Goal: Transaction & Acquisition: Purchase product/service

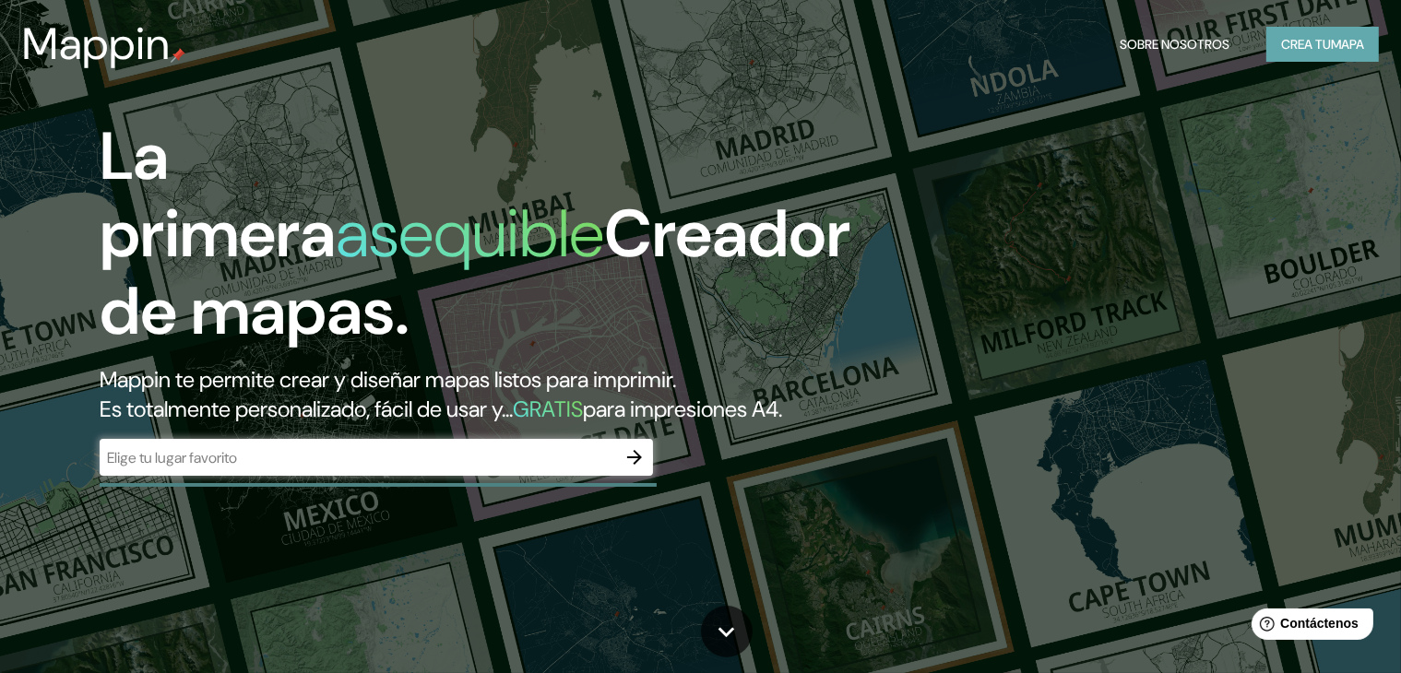
click at [1272, 42] on button "Crea tu mapa" at bounding box center [1322, 44] width 112 height 35
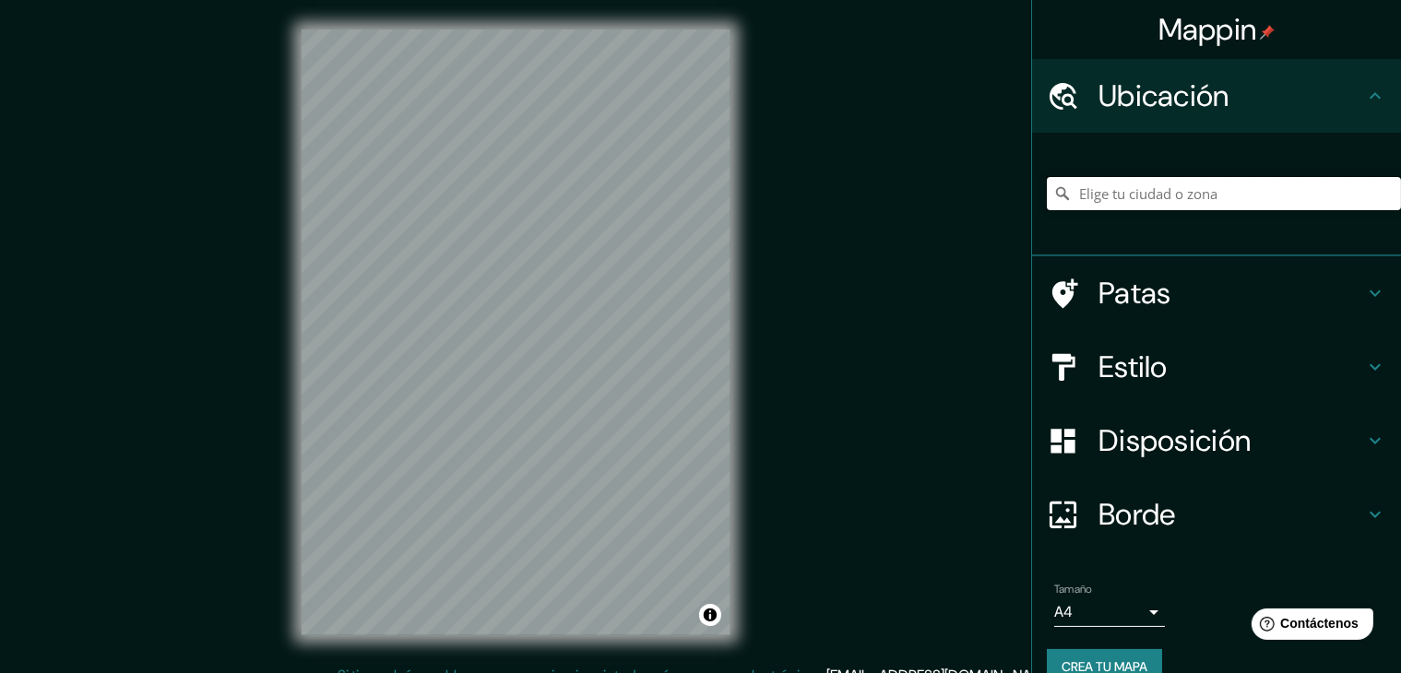
click at [1203, 192] on input "Elige tu ciudad o zona" at bounding box center [1224, 193] width 354 height 33
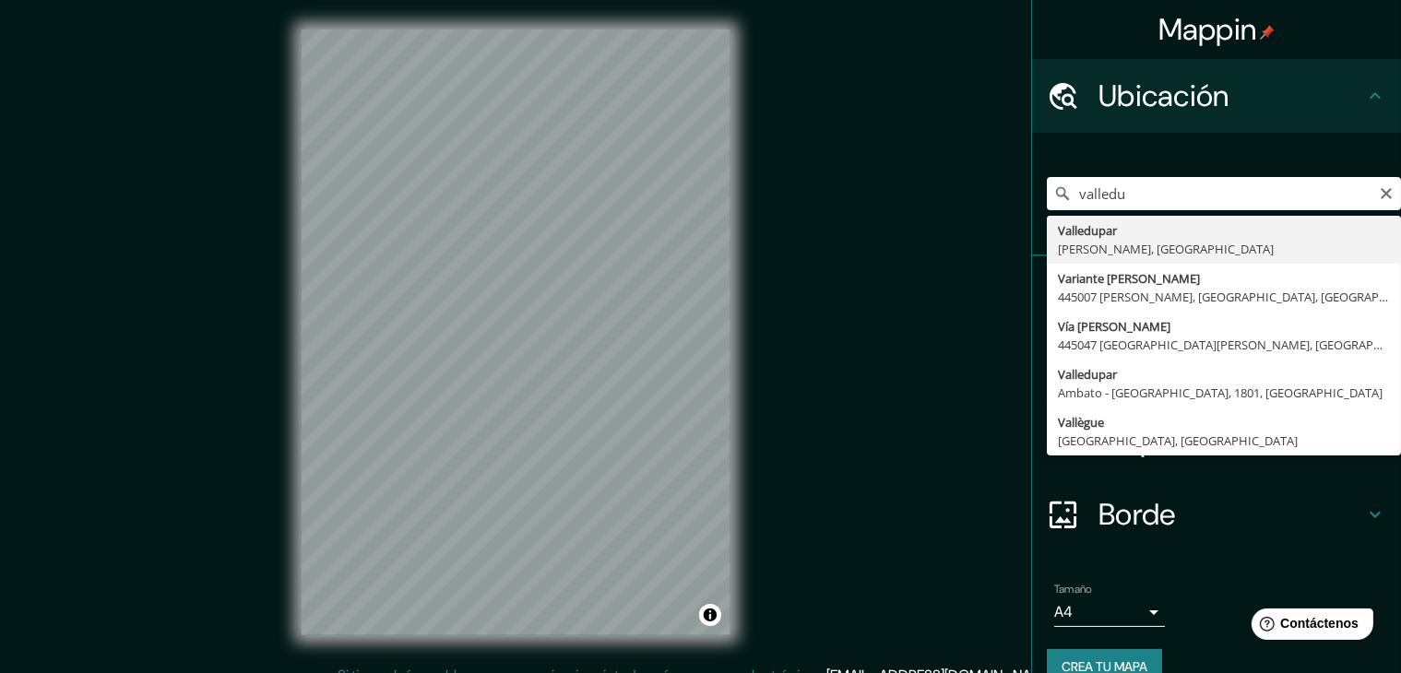
type input "Valledupar, [GEOGRAPHIC_DATA], [GEOGRAPHIC_DATA]"
